Goal: Transaction & Acquisition: Purchase product/service

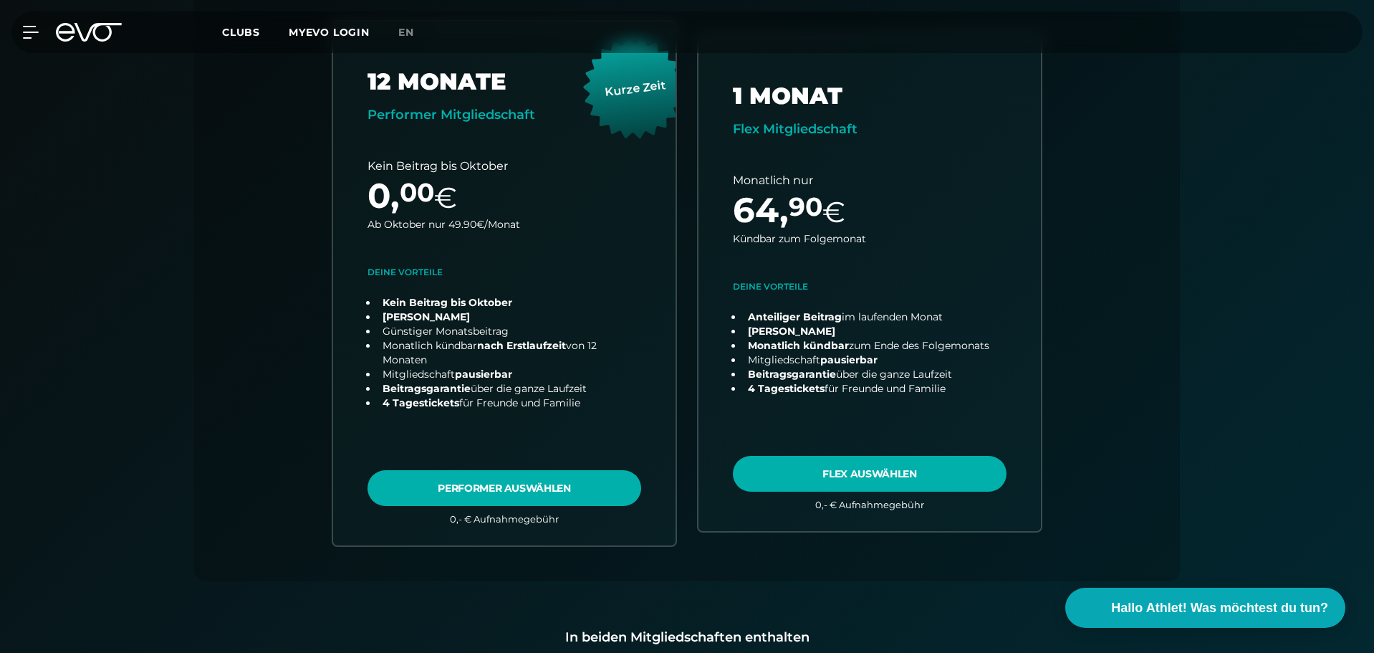
scroll to position [176, 0]
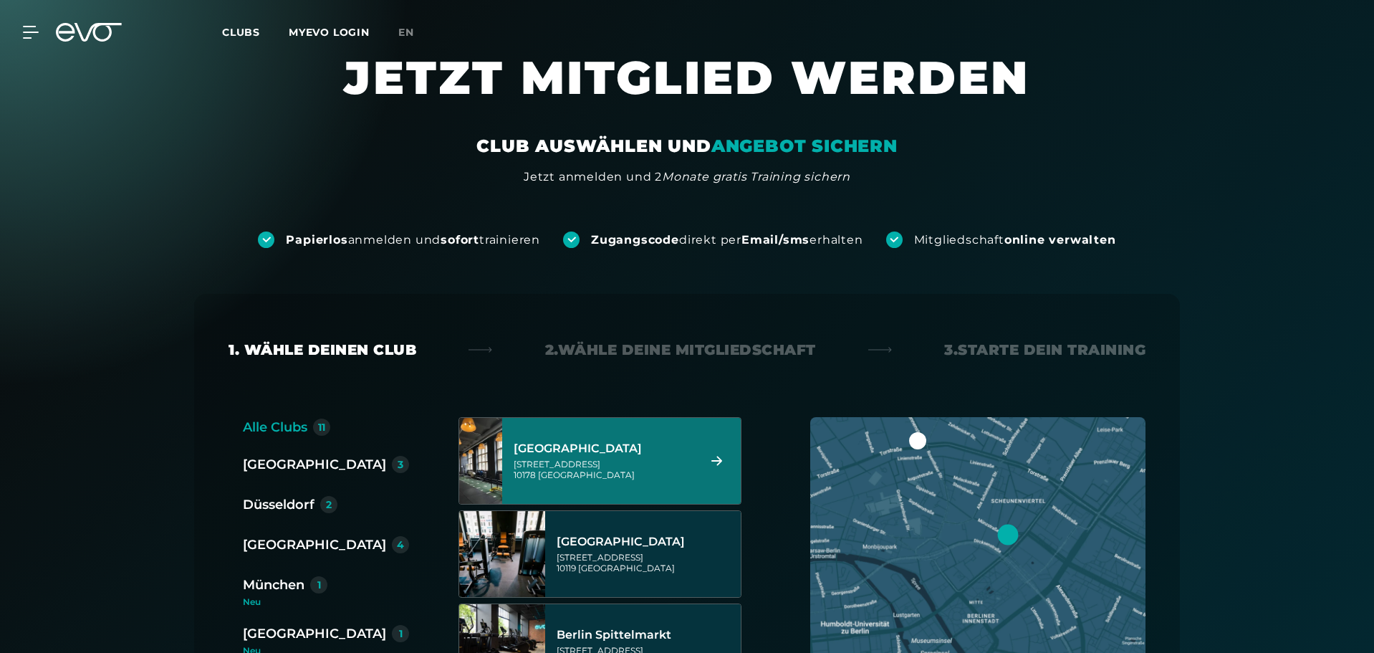
scroll to position [89, 0]
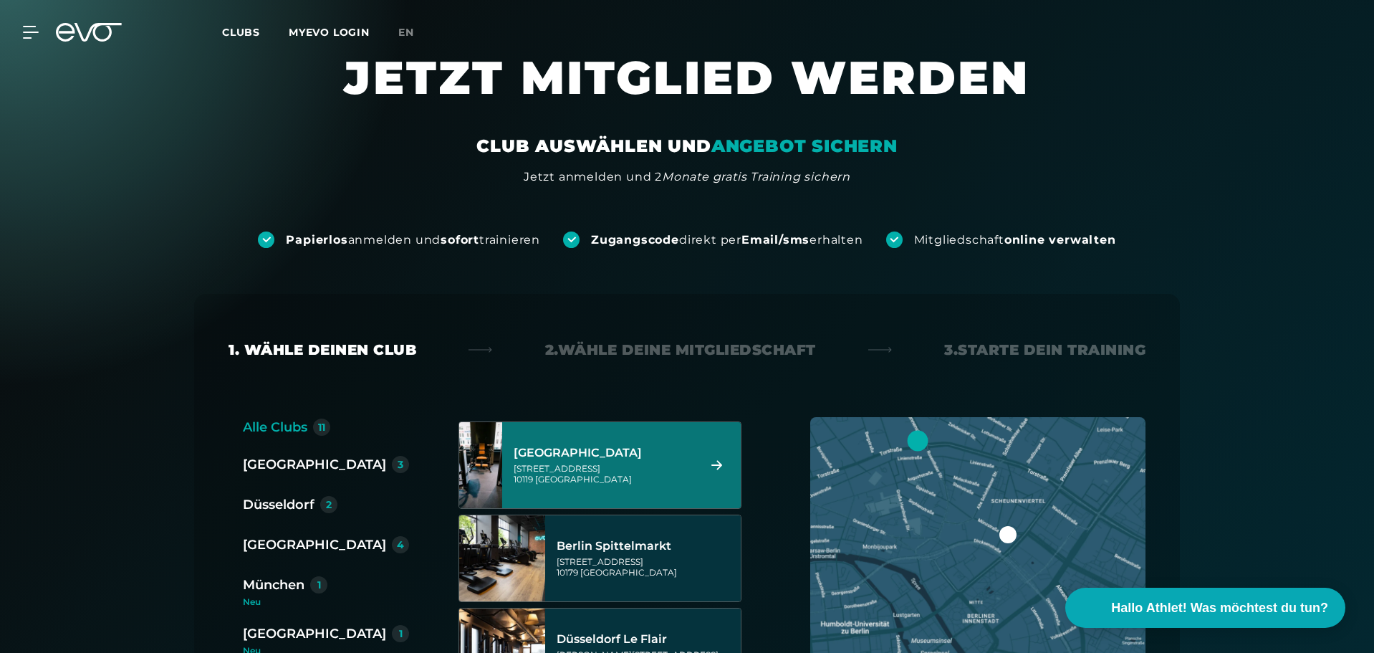
click at [613, 478] on div "Torstraße 125 10119 Berlin" at bounding box center [604, 473] width 180 height 21
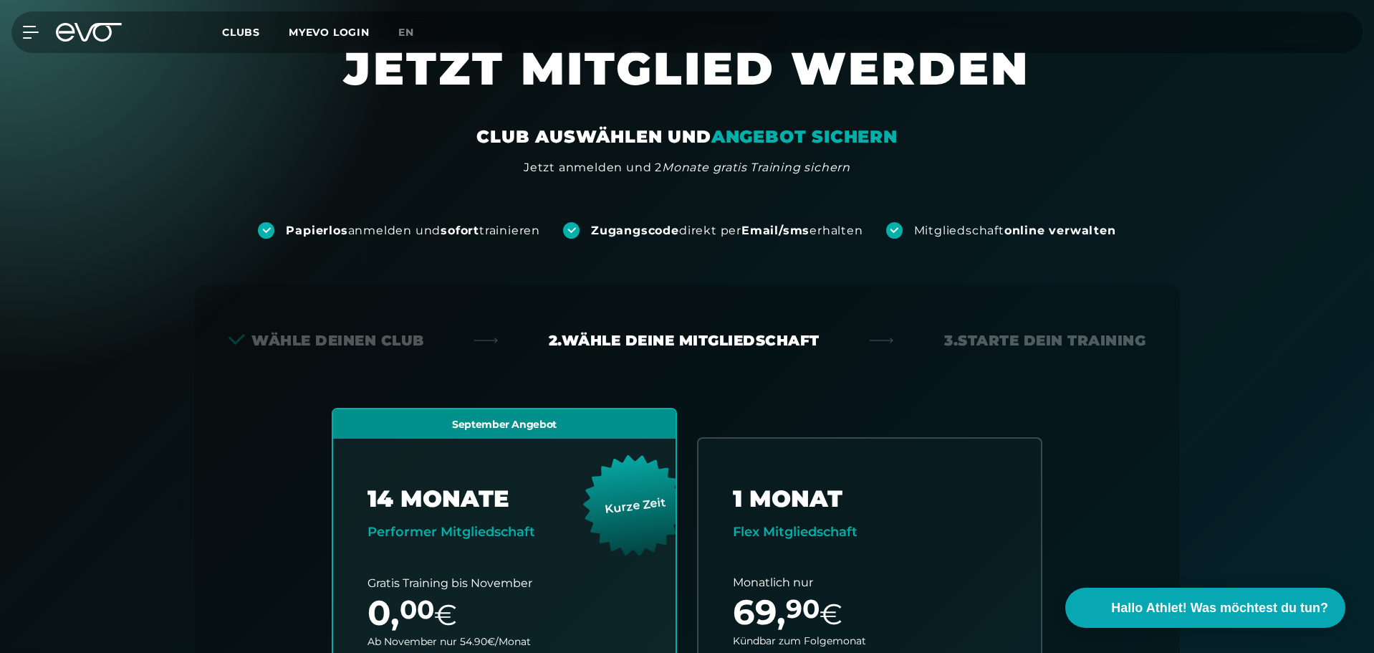
scroll to position [0, 0]
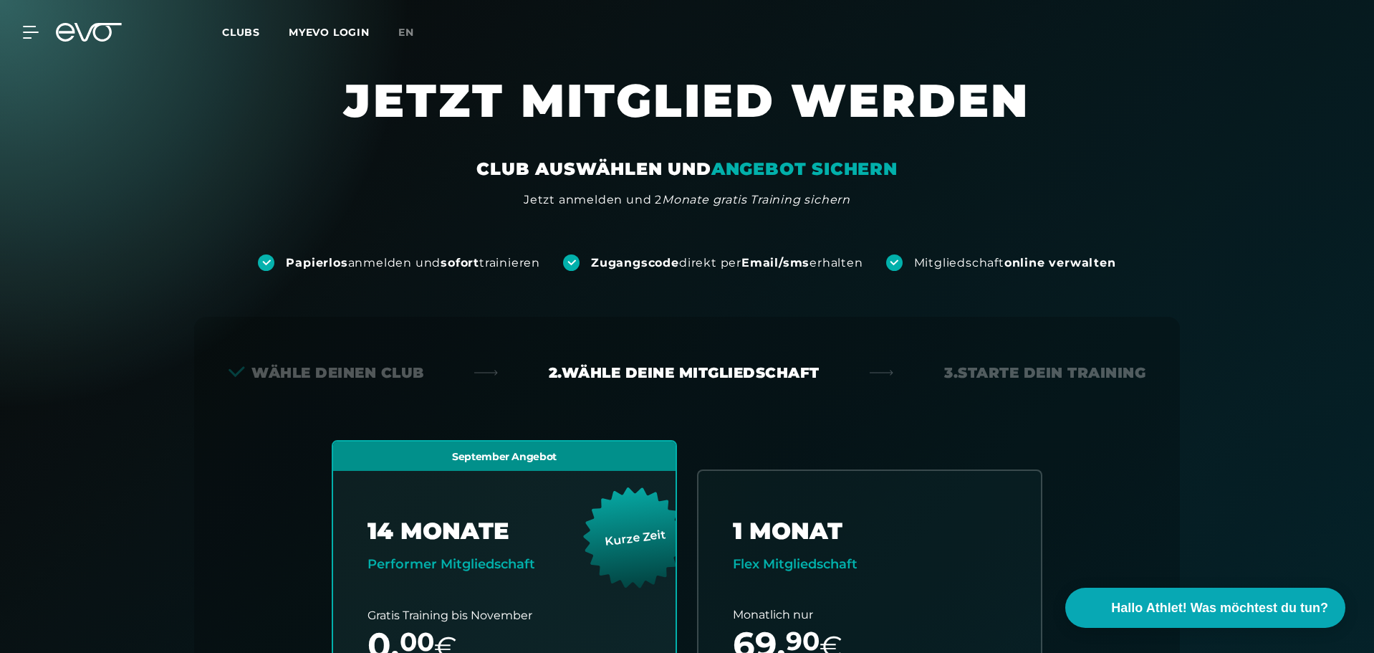
click at [29, 32] on icon at bounding box center [30, 32] width 15 height 11
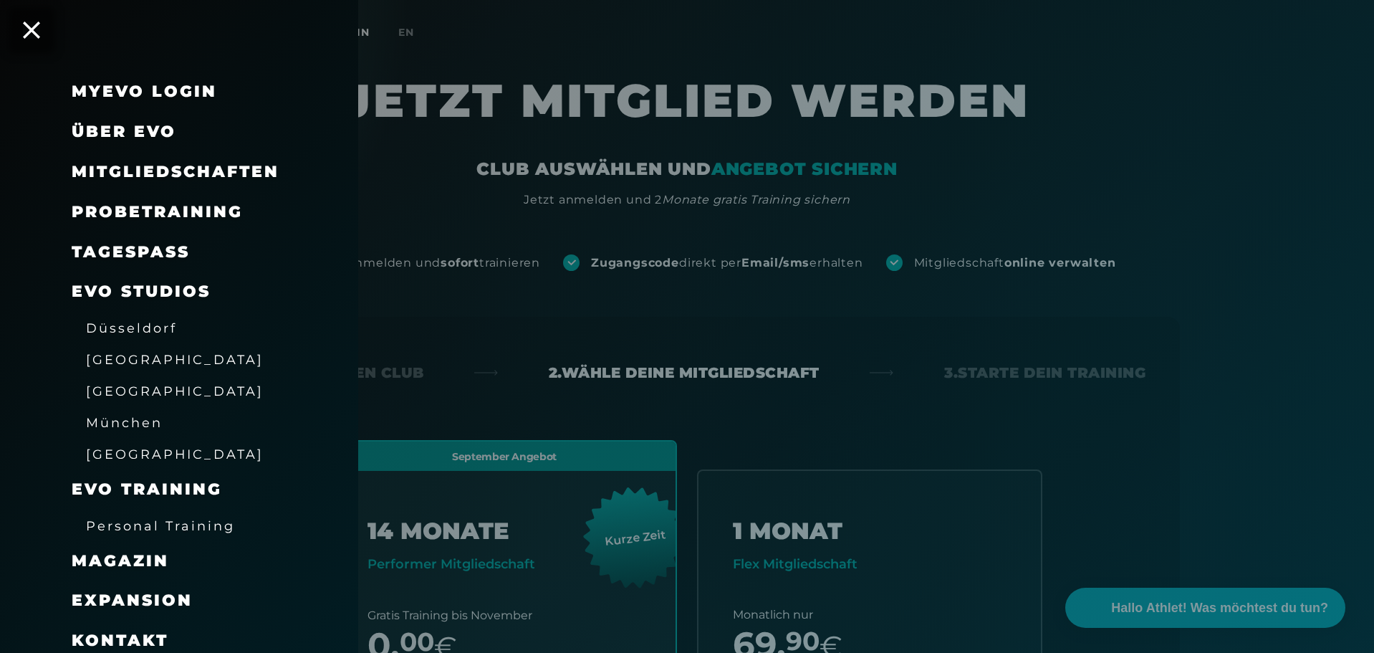
click at [147, 248] on link "TAGESPASS" at bounding box center [131, 251] width 118 height 19
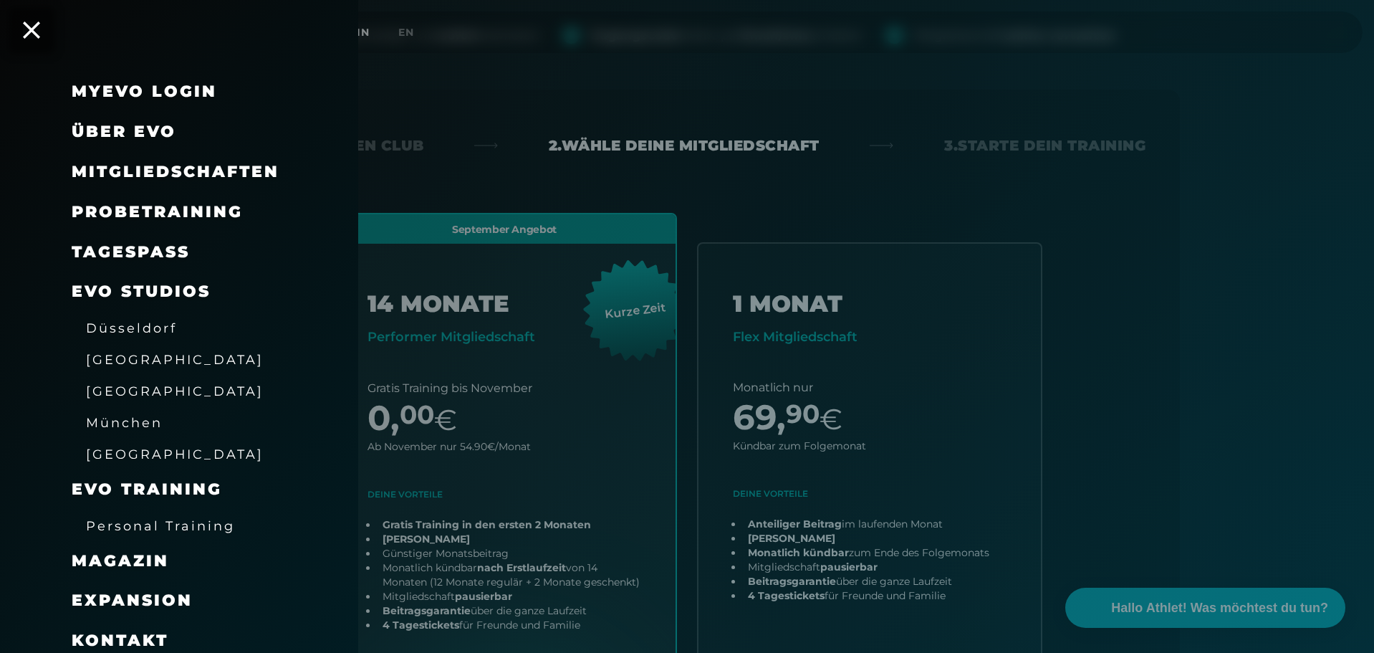
scroll to position [199, 0]
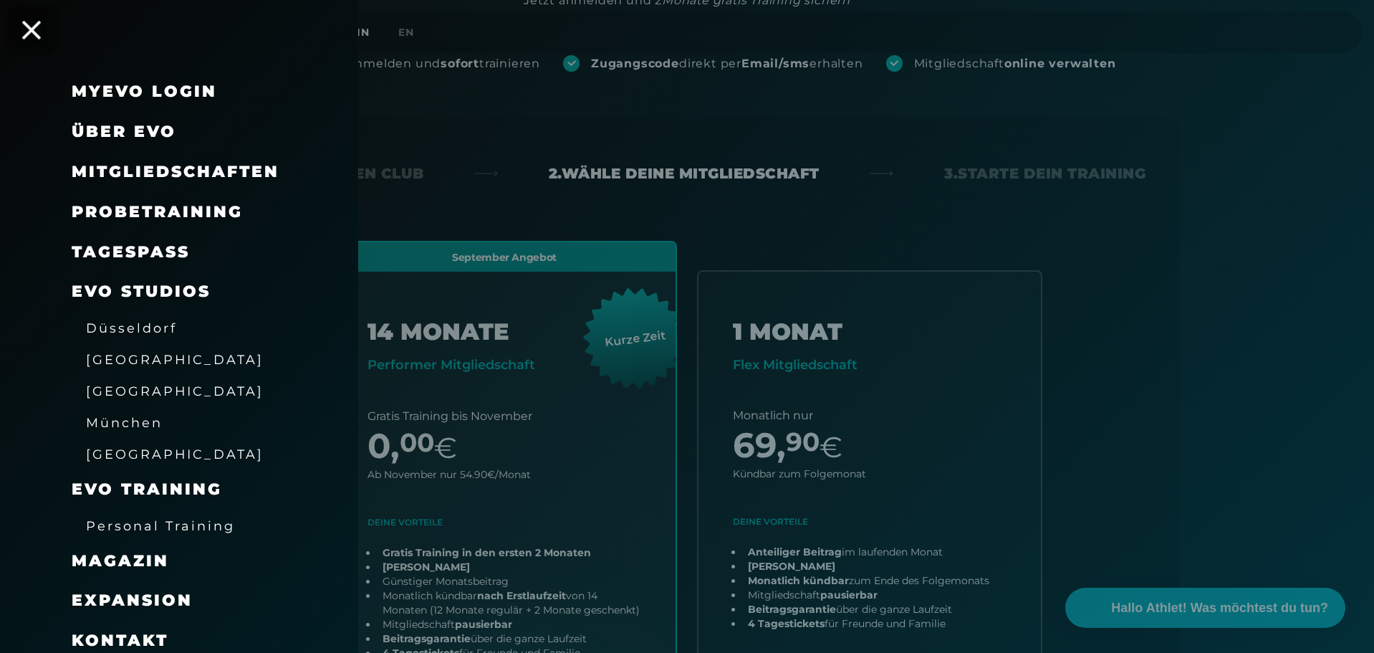
click at [33, 26] on icon at bounding box center [31, 30] width 19 height 19
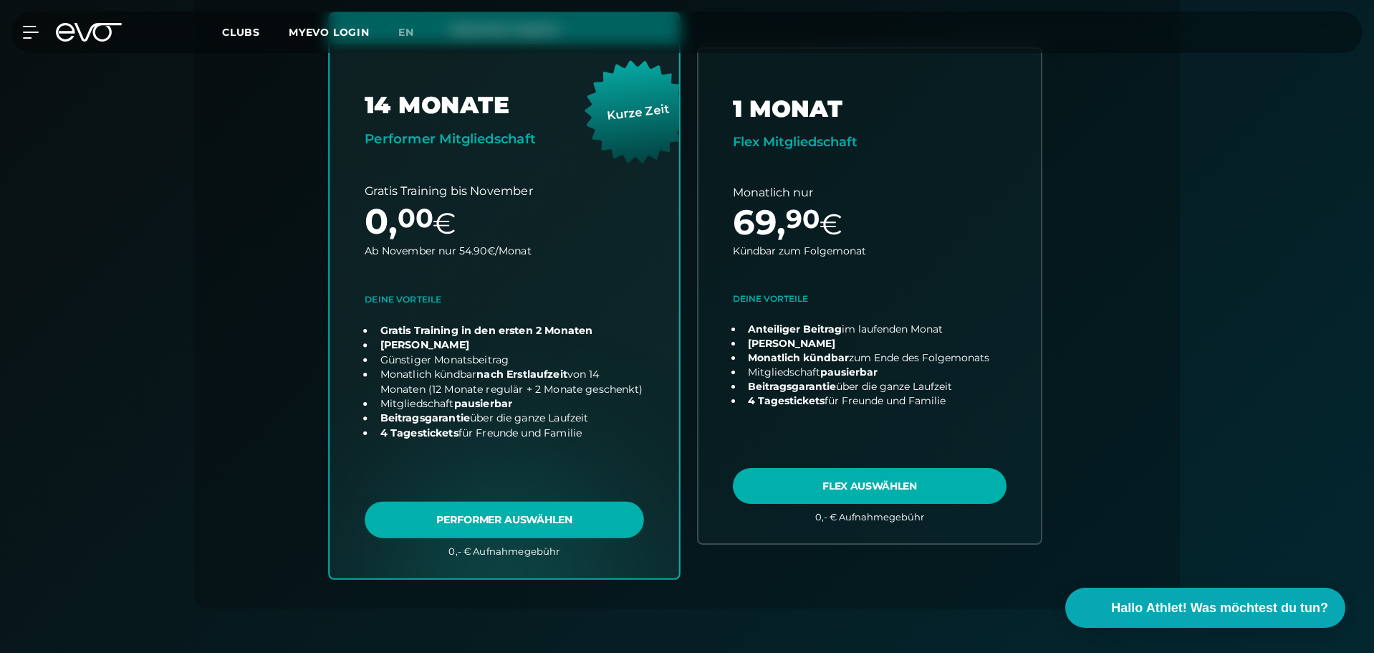
scroll to position [425, 0]
